Goal: Transaction & Acquisition: Register for event/course

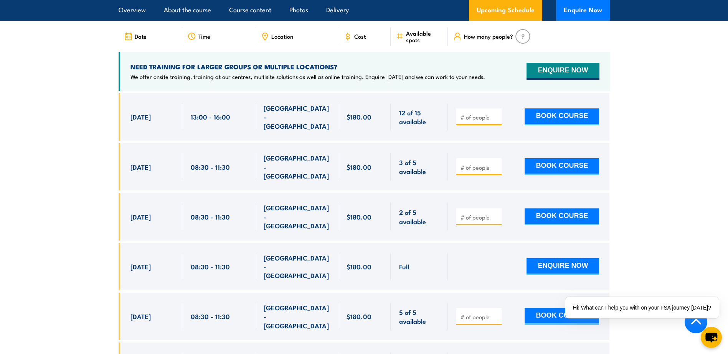
scroll to position [1342, 0]
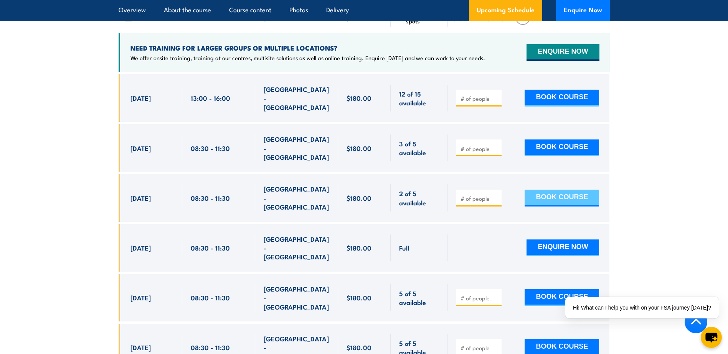
click at [558, 190] on button "BOOK COURSE" at bounding box center [561, 198] width 74 height 17
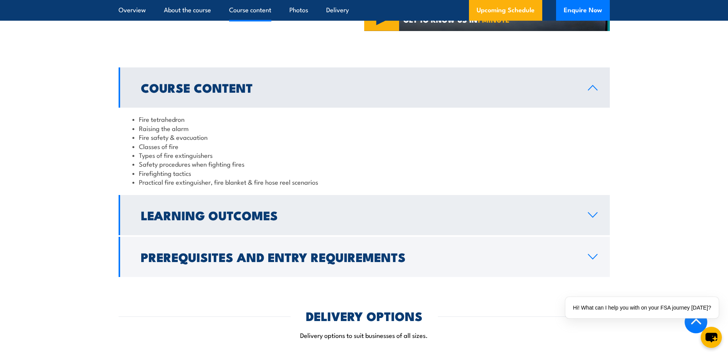
scroll to position [690, 0]
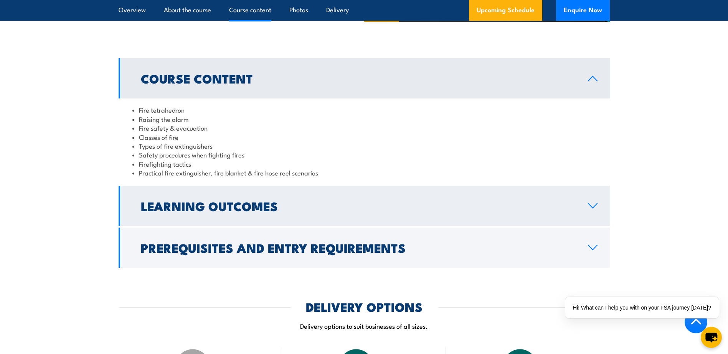
click at [316, 207] on h2 "Learning Outcomes" at bounding box center [358, 206] width 435 height 11
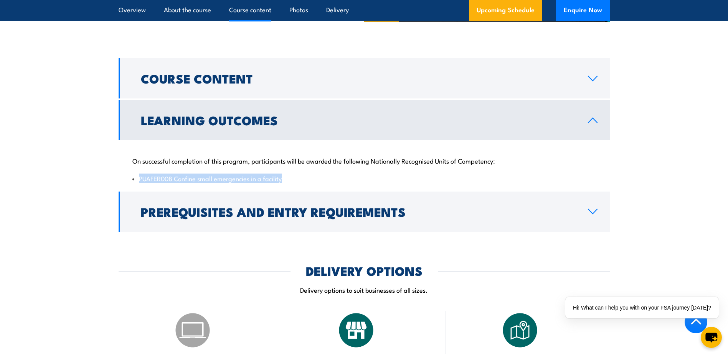
drag, startPoint x: 286, startPoint y: 181, endPoint x: 138, endPoint y: 180, distance: 147.7
click at [138, 180] on li "PUAFER008 Confine small emergencies in a facility" at bounding box center [363, 178] width 463 height 9
copy li "PUAFER008 Confine small emergencies in a facility"
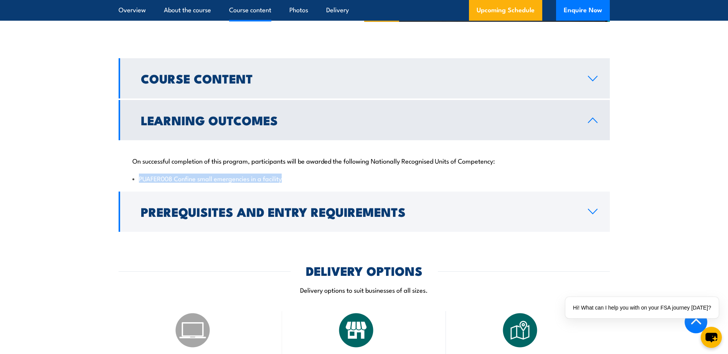
click at [232, 79] on h2 "Course Content" at bounding box center [358, 78] width 435 height 11
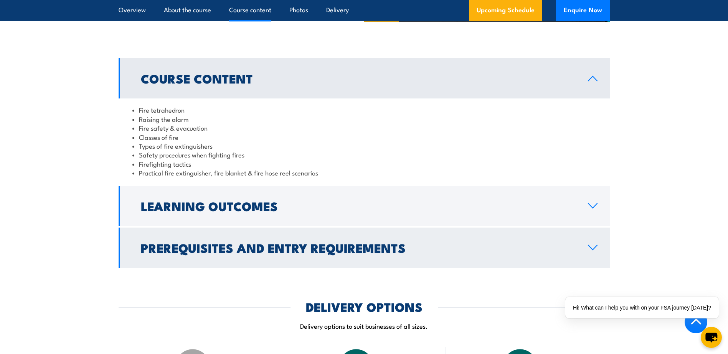
click at [265, 237] on link "Prerequisites and Entry Requirements" at bounding box center [364, 248] width 491 height 40
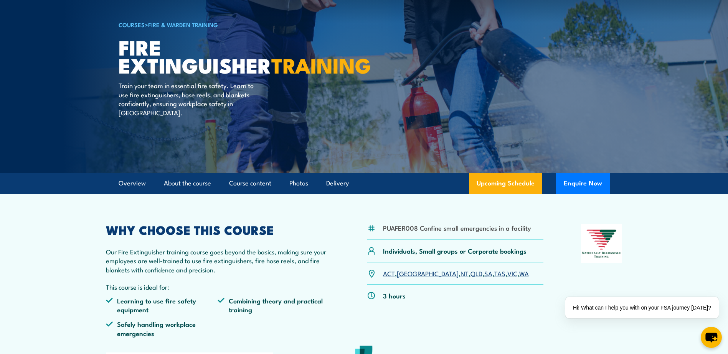
scroll to position [38, 0]
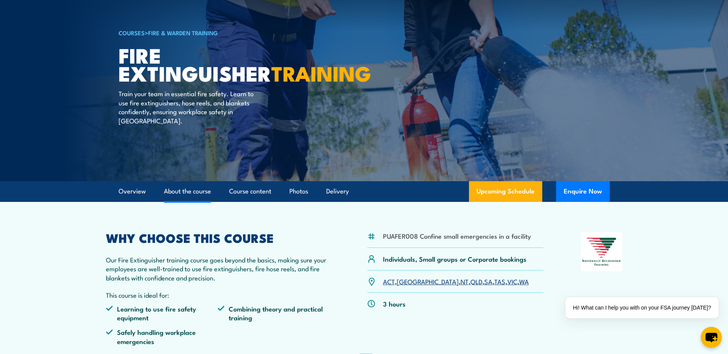
click at [184, 190] on link "About the course" at bounding box center [187, 191] width 47 height 20
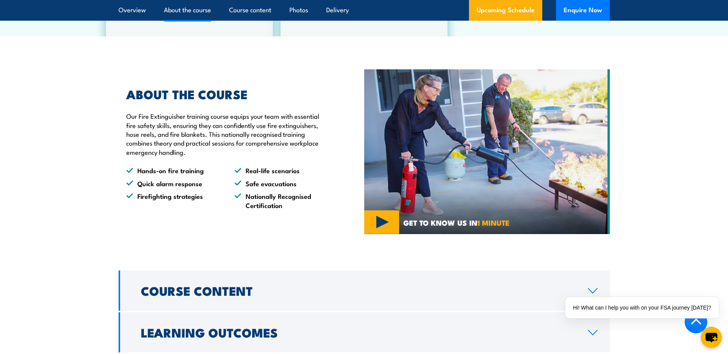
scroll to position [500, 0]
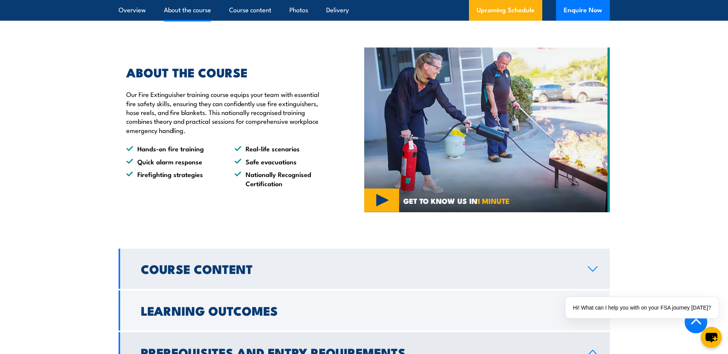
click at [171, 266] on h2 "Course Content" at bounding box center [358, 269] width 435 height 11
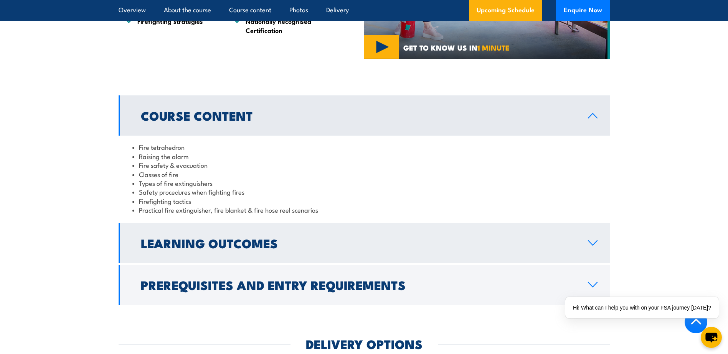
click at [175, 238] on h2 "Learning Outcomes" at bounding box center [358, 243] width 435 height 11
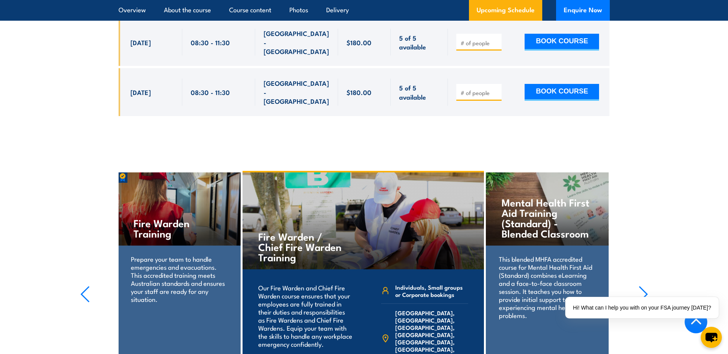
scroll to position [1650, 0]
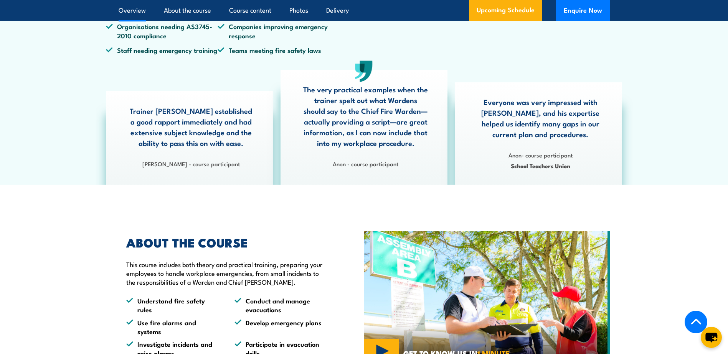
scroll to position [399, 0]
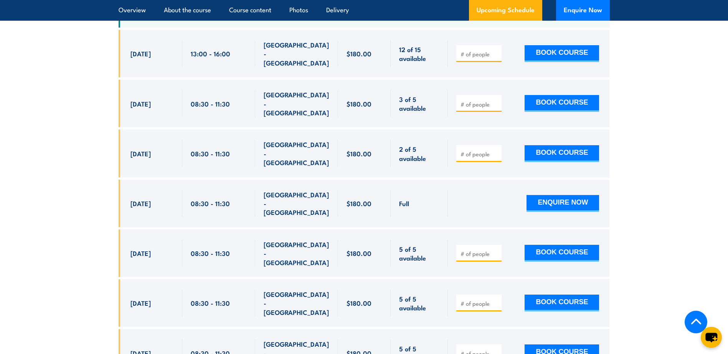
scroll to position [1344, 0]
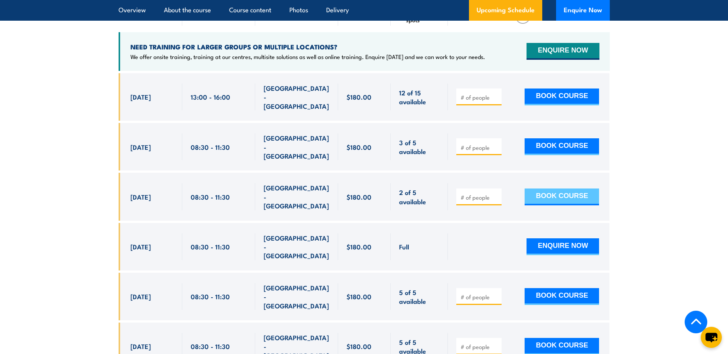
click at [540, 189] on button "BOOK COURSE" at bounding box center [561, 197] width 74 height 17
type input "1"
click at [495, 194] on input "1" at bounding box center [479, 198] width 38 height 8
click at [562, 189] on button "BOOK COURSE" at bounding box center [561, 197] width 74 height 17
